Goal: Transaction & Acquisition: Purchase product/service

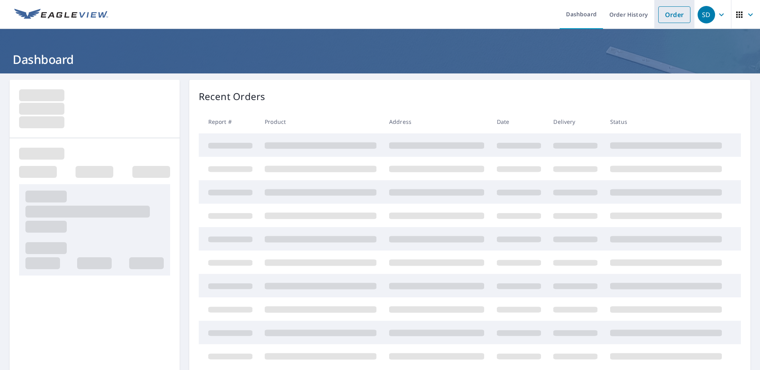
click at [663, 19] on link "Order" at bounding box center [674, 14] width 32 height 17
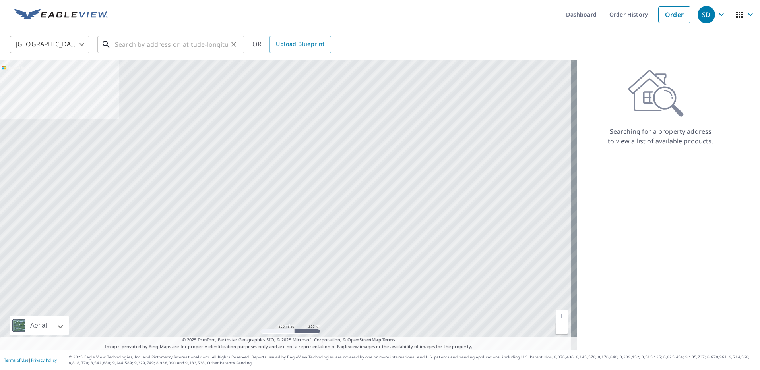
click at [159, 48] on input "text" at bounding box center [171, 44] width 113 height 22
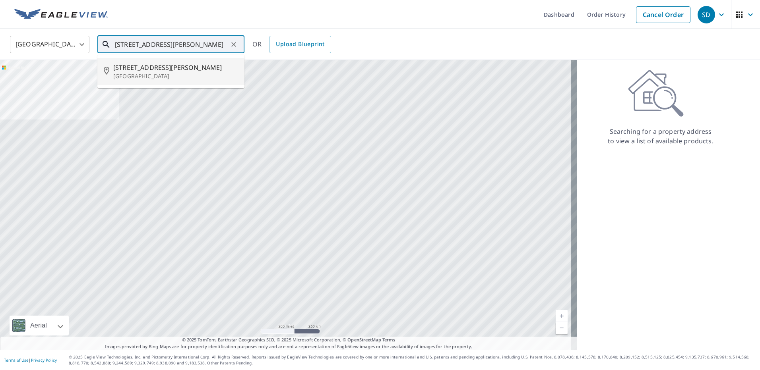
click at [154, 71] on span "[STREET_ADDRESS][PERSON_NAME]" at bounding box center [175, 68] width 125 height 10
type input "[STREET_ADDRESS]"
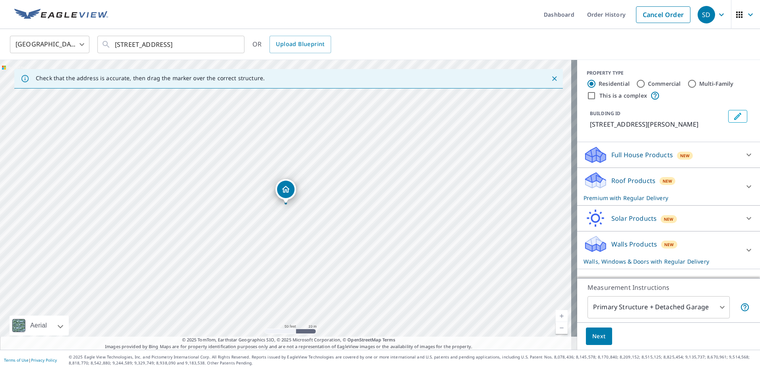
click at [731, 250] on div "Walls Products New Walls, Windows & Doors with Regular Delivery" at bounding box center [661, 250] width 156 height 31
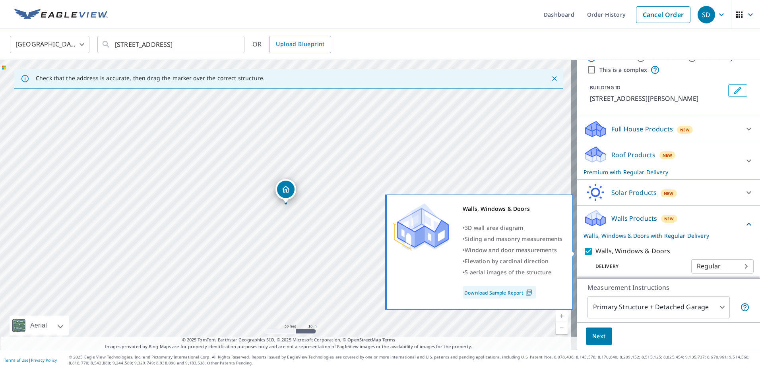
scroll to position [53, 0]
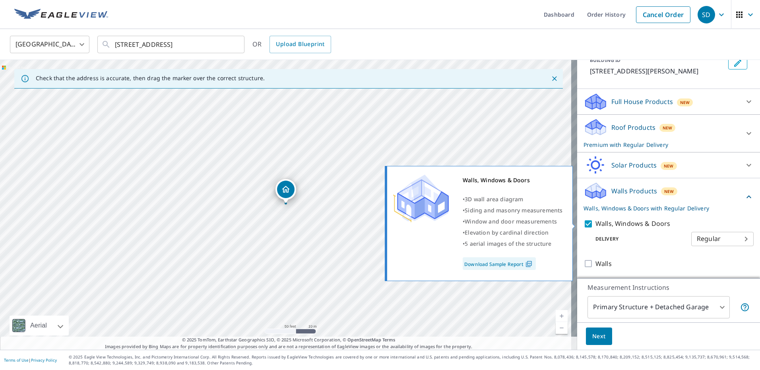
click at [583, 224] on input "Walls, Windows & Doors" at bounding box center [589, 224] width 12 height 10
checkbox input "false"
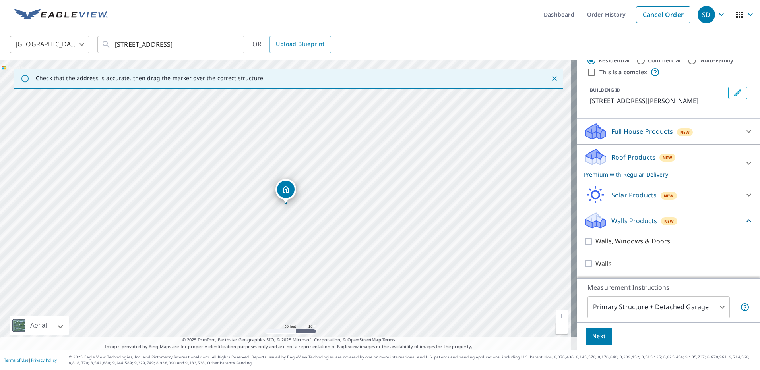
click at [634, 308] on body "SD SD Dashboard Order History Cancel Order SD [GEOGRAPHIC_DATA] [GEOGRAPHIC_DAT…" at bounding box center [380, 185] width 760 height 370
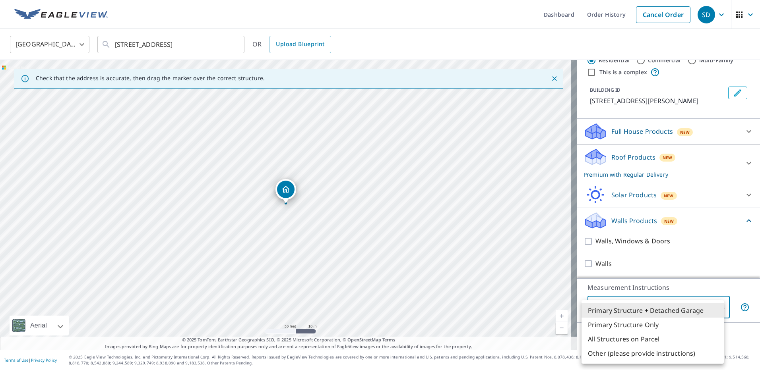
click at [631, 322] on li "Primary Structure Only" at bounding box center [652, 325] width 142 height 14
type input "2"
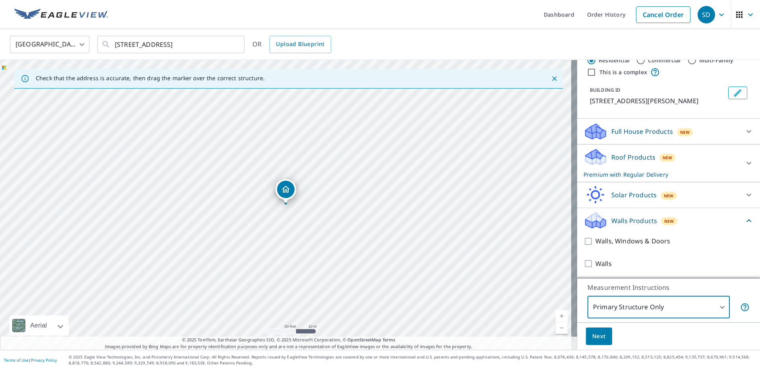
click at [592, 341] on span "Next" at bounding box center [599, 337] width 14 height 10
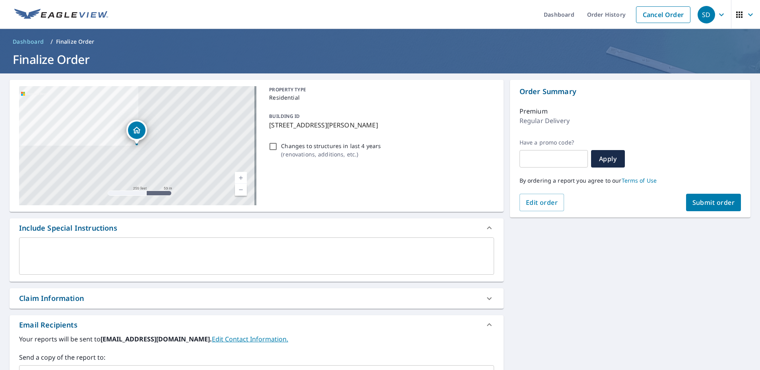
click at [707, 199] on span "Submit order" at bounding box center [713, 202] width 43 height 9
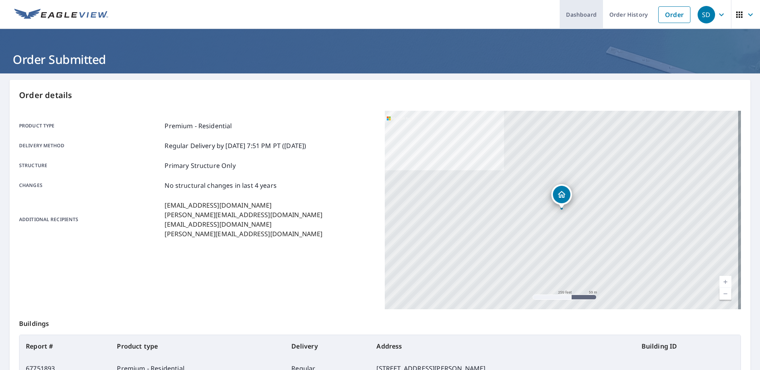
click at [581, 13] on link "Dashboard" at bounding box center [581, 14] width 43 height 29
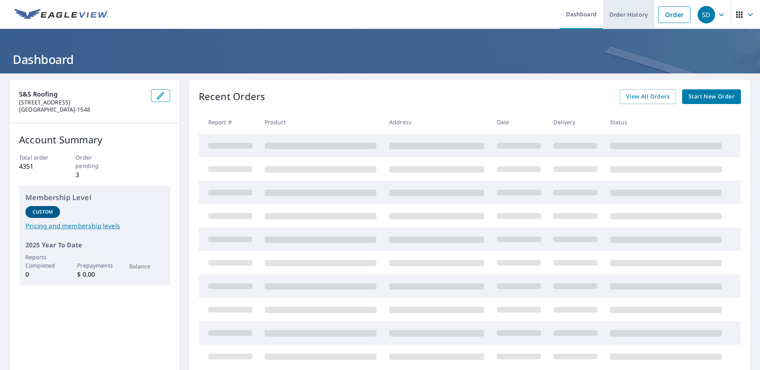
click at [618, 16] on link "Order History" at bounding box center [628, 14] width 51 height 29
